Goal: Use online tool/utility: Utilize a website feature to perform a specific function

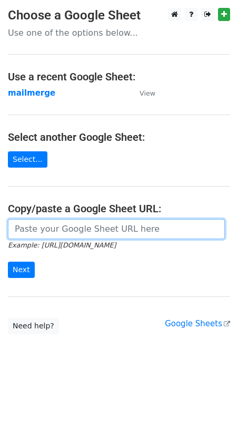
click at [61, 229] on input "url" at bounding box center [116, 229] width 217 height 20
paste input "[URL][DOMAIN_NAME]"
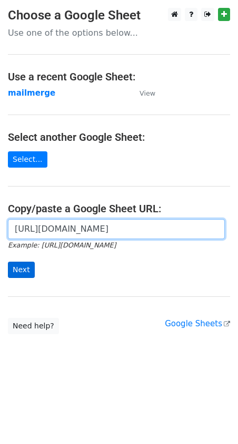
type input "[URL][DOMAIN_NAME]"
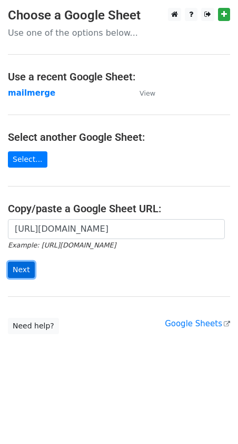
scroll to position [0, 0]
click at [18, 272] on input "Next" at bounding box center [21, 270] width 27 height 16
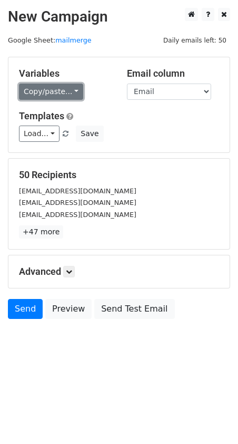
click at [49, 94] on link "Copy/paste..." at bounding box center [51, 92] width 64 height 16
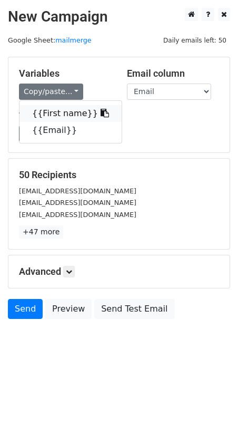
click at [45, 117] on link "{{First name}}" at bounding box center [70, 113] width 102 height 17
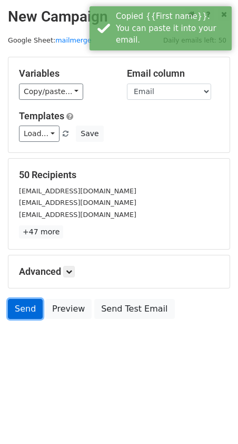
click at [29, 312] on link "Send" at bounding box center [25, 309] width 35 height 20
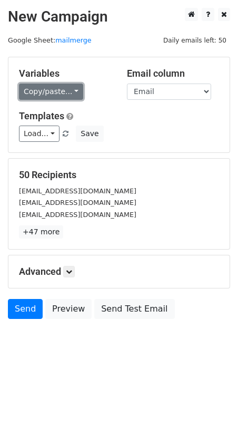
click at [51, 94] on link "Copy/paste..." at bounding box center [51, 92] width 64 height 16
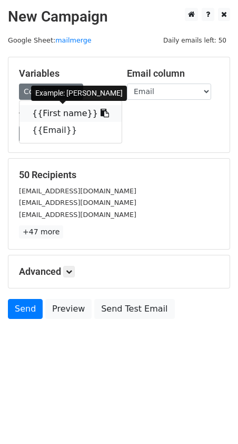
click at [50, 115] on link "{{First name}}" at bounding box center [70, 113] width 102 height 17
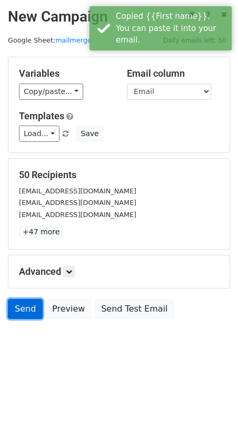
click at [29, 304] on link "Send" at bounding box center [25, 309] width 35 height 20
